Goal: Task Accomplishment & Management: Manage account settings

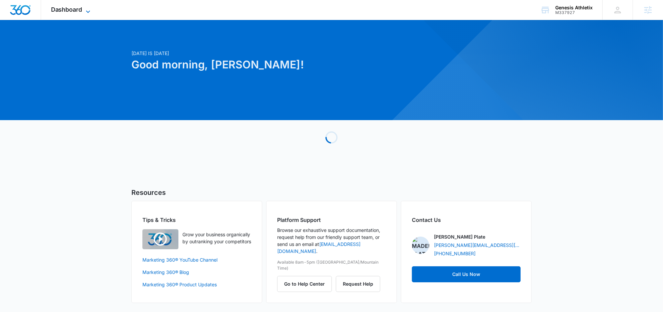
click at [77, 12] on span "Dashboard" at bounding box center [66, 9] width 31 height 7
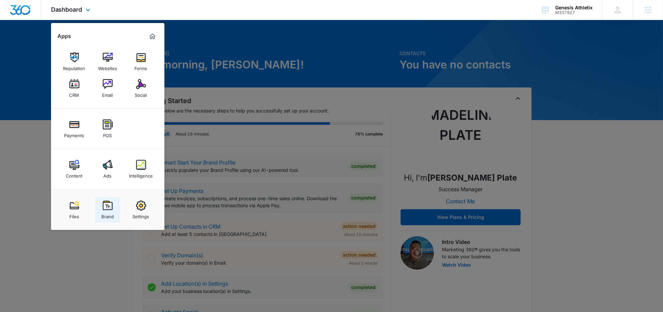
click at [107, 206] on img at bounding box center [108, 205] width 10 height 10
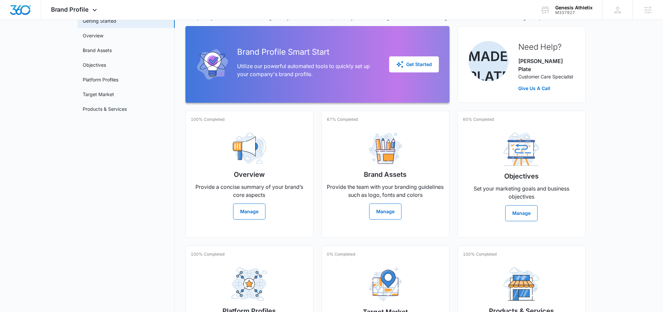
scroll to position [45, 0]
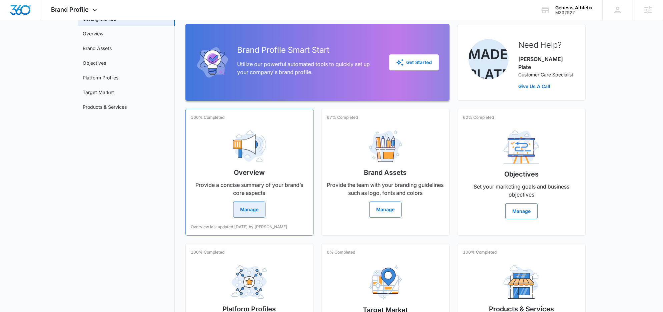
click at [264, 167] on h2 "Overview" at bounding box center [249, 172] width 31 height 10
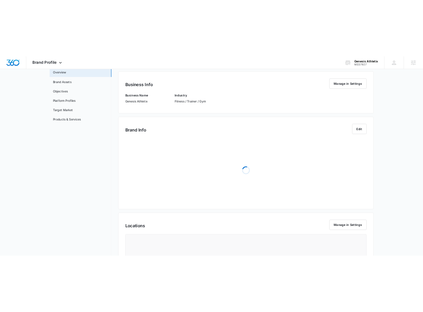
scroll to position [74, 0]
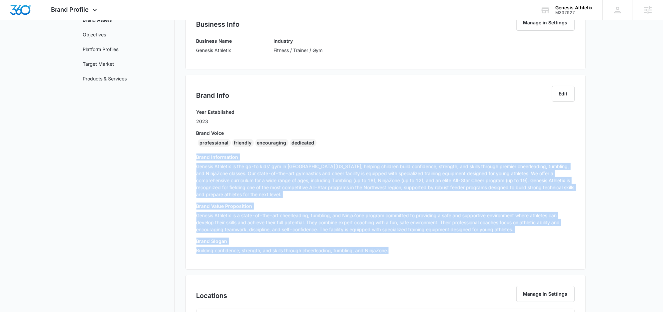
drag, startPoint x: 402, startPoint y: 252, endPoint x: 187, endPoint y: 156, distance: 235.5
click at [187, 156] on div "Brand Info Edit Year Established 2023 Brand Voice professional friendly encoura…" at bounding box center [385, 172] width 400 height 195
copy div "Lorem Ipsumdolors Ametcon Adipisci el sed do-ei temp’ inc ut Laboreetd Magnaal,…"
